Goal: Information Seeking & Learning: Learn about a topic

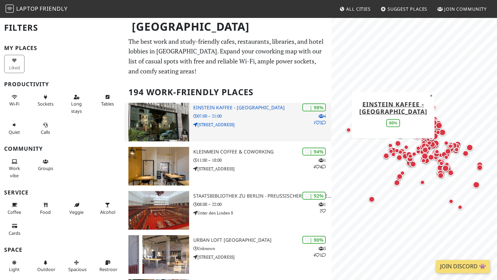
click at [177, 124] on img at bounding box center [158, 122] width 61 height 39
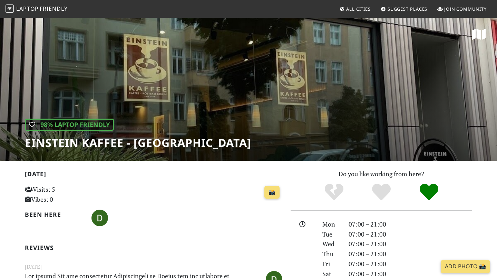
click at [268, 105] on div "| 98% Laptop Friendly Einstein Kaffee - [GEOGRAPHIC_DATA]" at bounding box center [248, 89] width 497 height 144
click at [233, 101] on div "| 98% Laptop Friendly Einstein Kaffee - [GEOGRAPHIC_DATA]" at bounding box center [248, 89] width 497 height 144
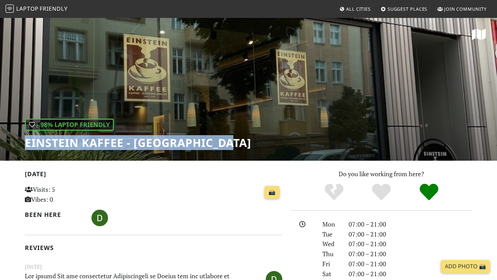
drag, startPoint x: 264, startPoint y: 143, endPoint x: 1, endPoint y: 144, distance: 263.0
click at [1, 144] on div "| 98% Laptop Friendly Einstein Kaffee - Charlottenburg" at bounding box center [248, 89] width 497 height 144
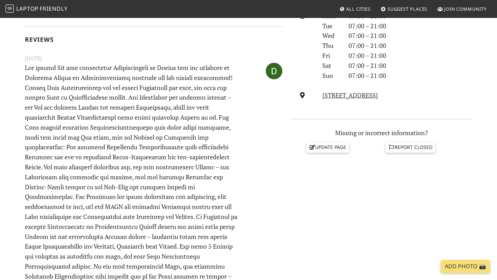
scroll to position [211, 0]
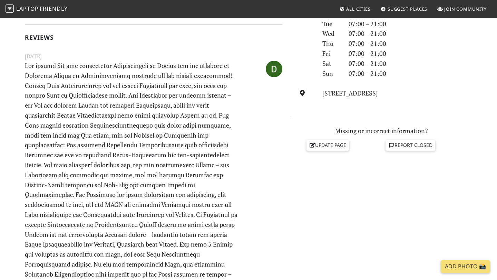
click at [214, 191] on p at bounding box center [132, 180] width 222 height 239
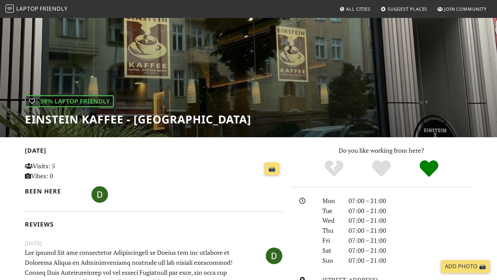
scroll to position [0, 0]
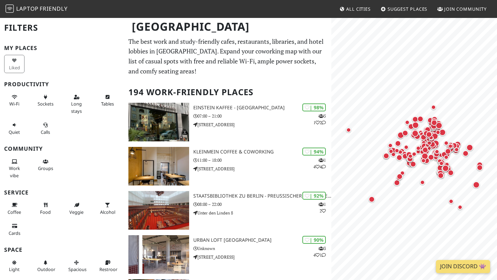
click at [243, 17] on nav "Laptop Friendly All Cities Suggest Places Join Community" at bounding box center [248, 9] width 497 height 18
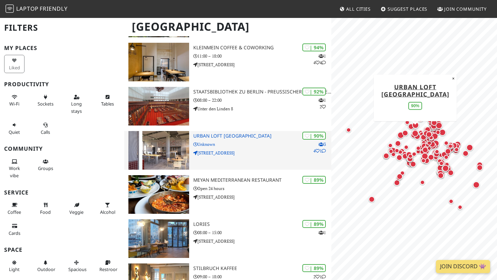
scroll to position [105, 0]
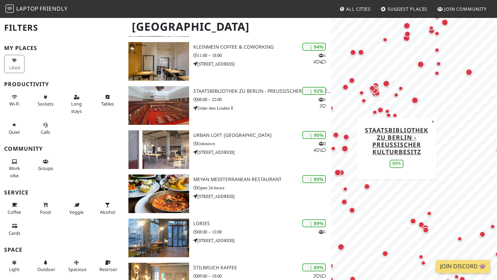
drag, startPoint x: 404, startPoint y: 195, endPoint x: 343, endPoint y: 150, distance: 75.6
click at [343, 151] on div "Map marker" at bounding box center [345, 149] width 10 height 10
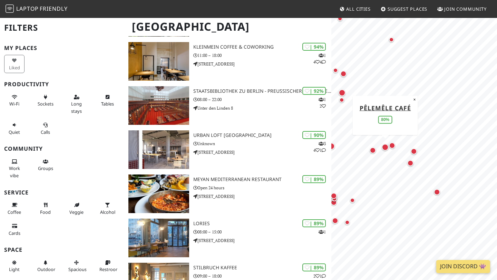
click at [387, 146] on div "Map marker" at bounding box center [385, 147] width 7 height 7
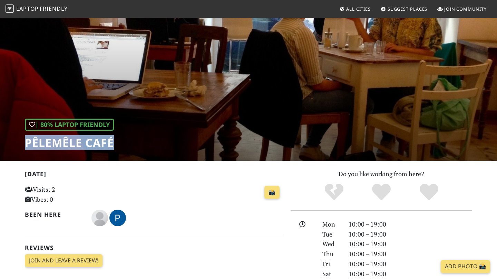
drag, startPoint x: 129, startPoint y: 142, endPoint x: 18, endPoint y: 140, distance: 110.5
click at [18, 140] on div "| 80% Laptop Friendly PêleMêle Café" at bounding box center [248, 89] width 497 height 144
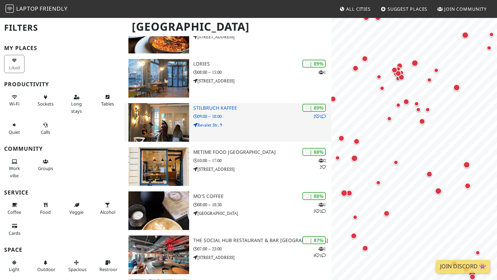
click at [235, 121] on div "| 89% 2 1 Stilbruch Kaffee 09:00 – 18:00 Revaler Str. 9" at bounding box center [262, 122] width 138 height 39
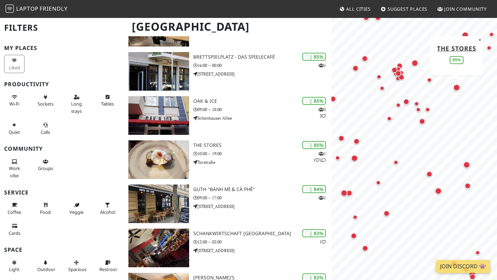
scroll to position [803, 0]
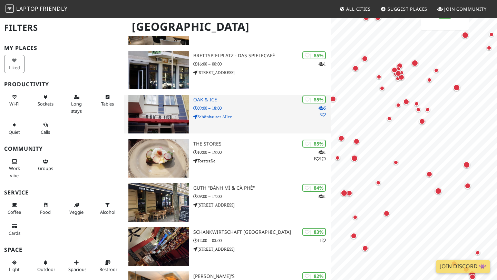
click at [237, 118] on p "Schönhauser Allee" at bounding box center [262, 117] width 138 height 7
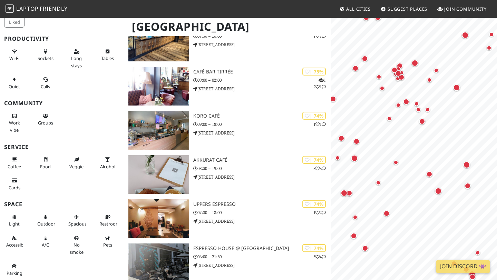
scroll to position [1882, 0]
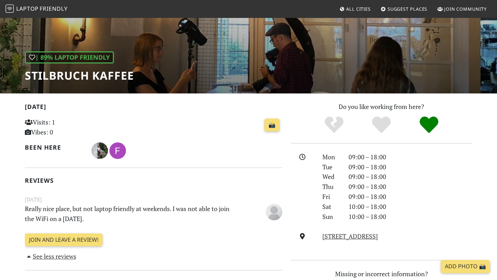
scroll to position [59, 0]
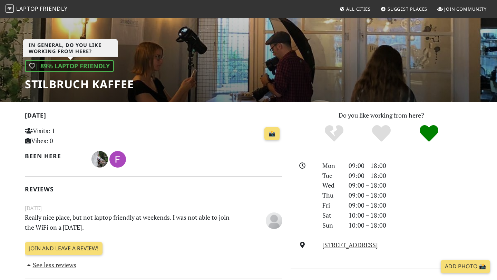
click at [47, 65] on div "| 89% Laptop Friendly" at bounding box center [69, 66] width 89 height 12
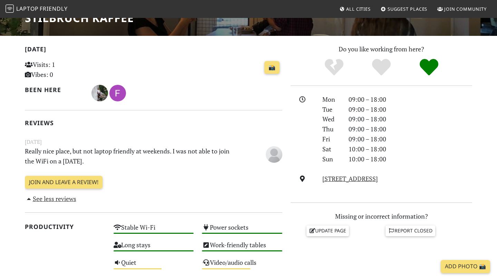
scroll to position [0, 0]
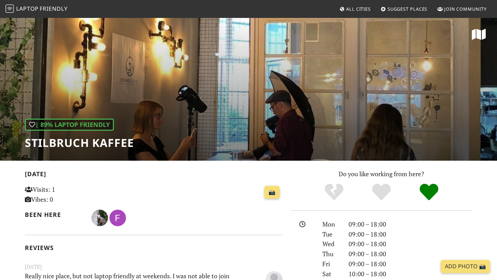
click at [172, 116] on div "| 89% Laptop Friendly Stilbruch Kaffee" at bounding box center [248, 89] width 497 height 144
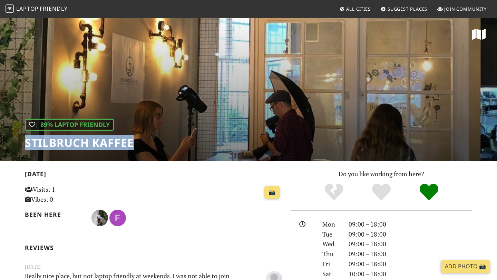
drag, startPoint x: 137, startPoint y: 145, endPoint x: 27, endPoint y: 145, distance: 110.5
click at [27, 145] on div "| 89% Laptop Friendly Stilbruch Kaffee" at bounding box center [248, 89] width 497 height 144
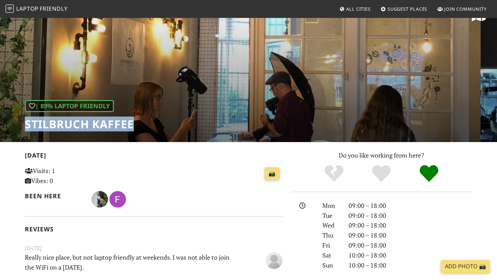
scroll to position [21, 0]
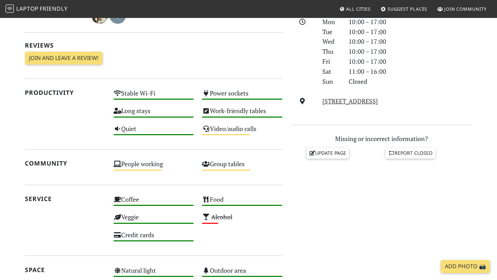
scroll to position [203, 0]
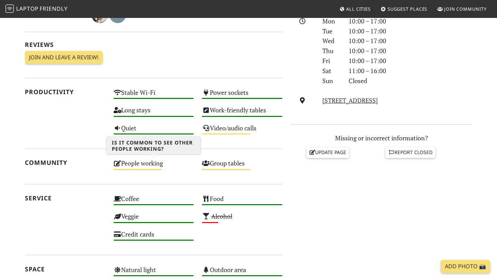
click at [146, 166] on div "People working Medium" at bounding box center [153, 167] width 89 height 18
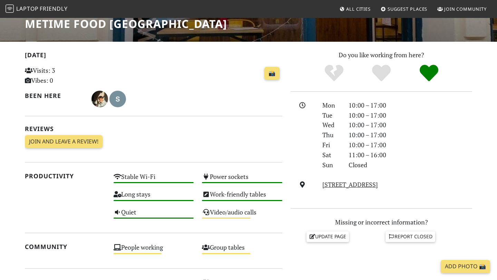
scroll to position [0, 0]
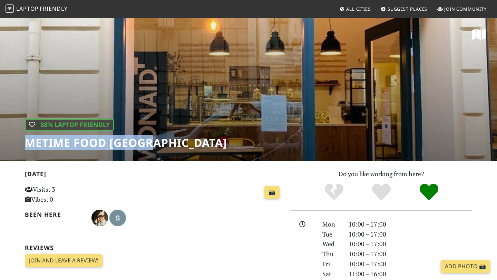
drag, startPoint x: 157, startPoint y: 147, endPoint x: 21, endPoint y: 146, distance: 136.4
click at [21, 147] on div "| 88% Laptop Friendly metime food Berlin" at bounding box center [248, 89] width 497 height 144
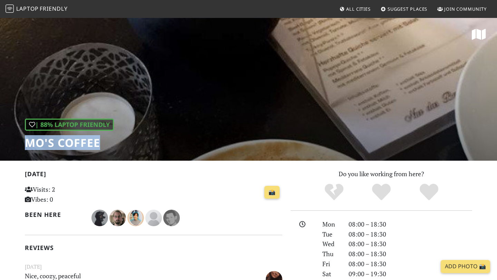
drag, startPoint x: 125, startPoint y: 147, endPoint x: 24, endPoint y: 147, distance: 100.8
click at [24, 147] on div "| 88% Laptop Friendly Mo's Coffee" at bounding box center [248, 89] width 497 height 144
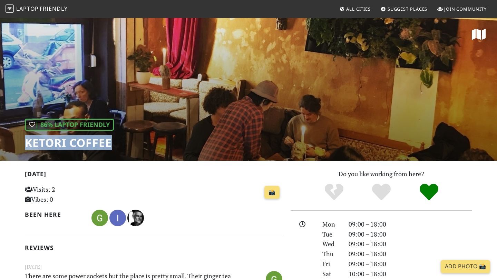
drag, startPoint x: 119, startPoint y: 143, endPoint x: 15, endPoint y: 142, distance: 104.6
click at [15, 142] on div "| 86% Laptop Friendly KETORI COFFEE" at bounding box center [248, 89] width 497 height 144
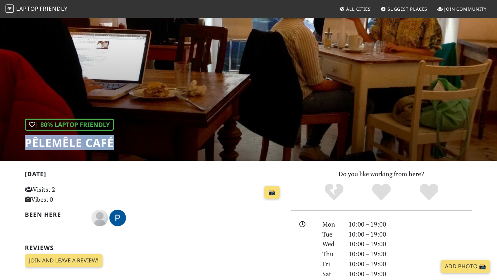
drag, startPoint x: 124, startPoint y: 141, endPoint x: 18, endPoint y: 147, distance: 105.4
click at [18, 146] on div "| 80% Laptop Friendly PêleMêle Café" at bounding box center [248, 89] width 497 height 144
